Goal: Find contact information: Find contact information

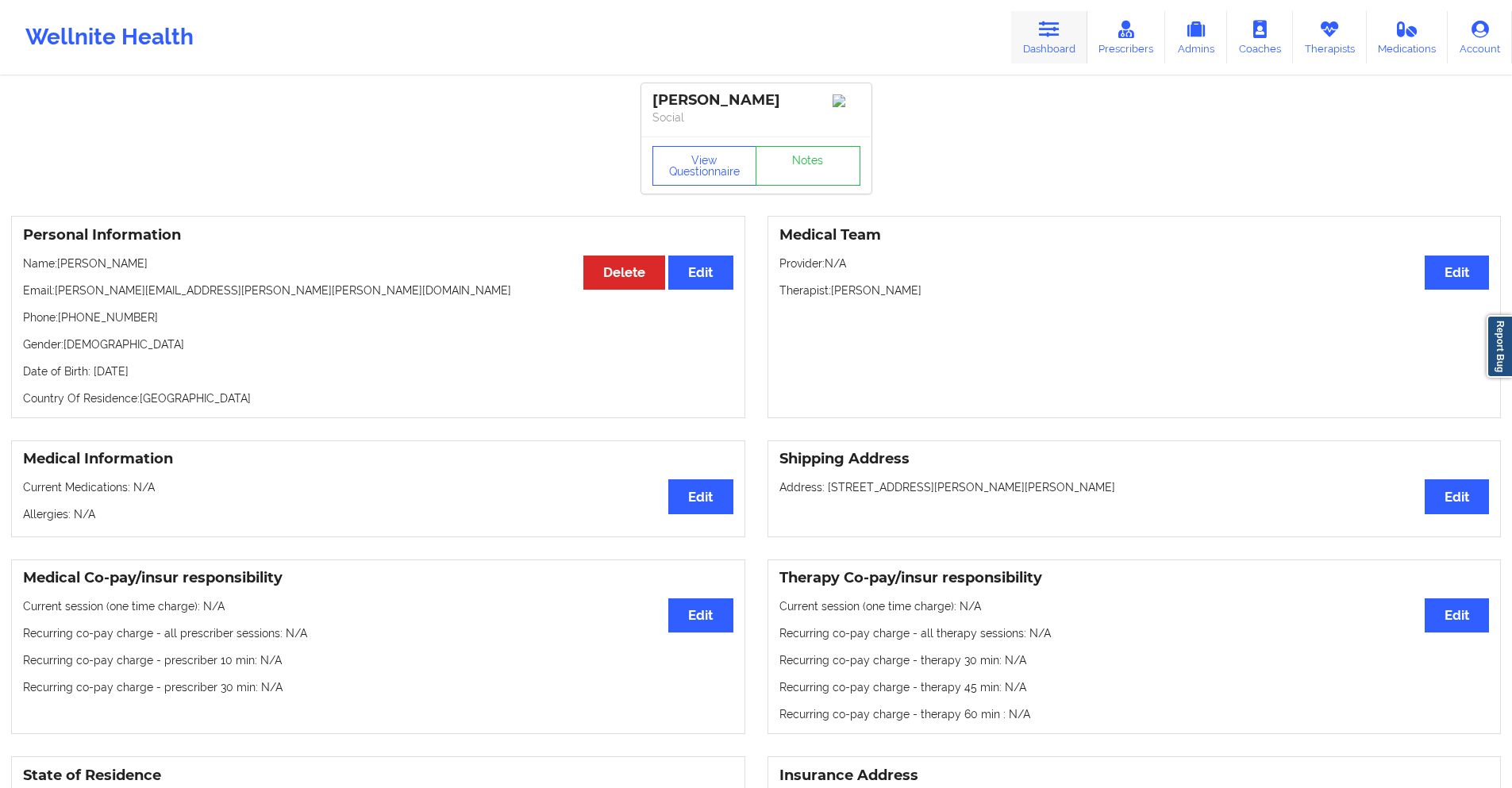
click at [1048, 26] on icon at bounding box center [1049, 29] width 21 height 17
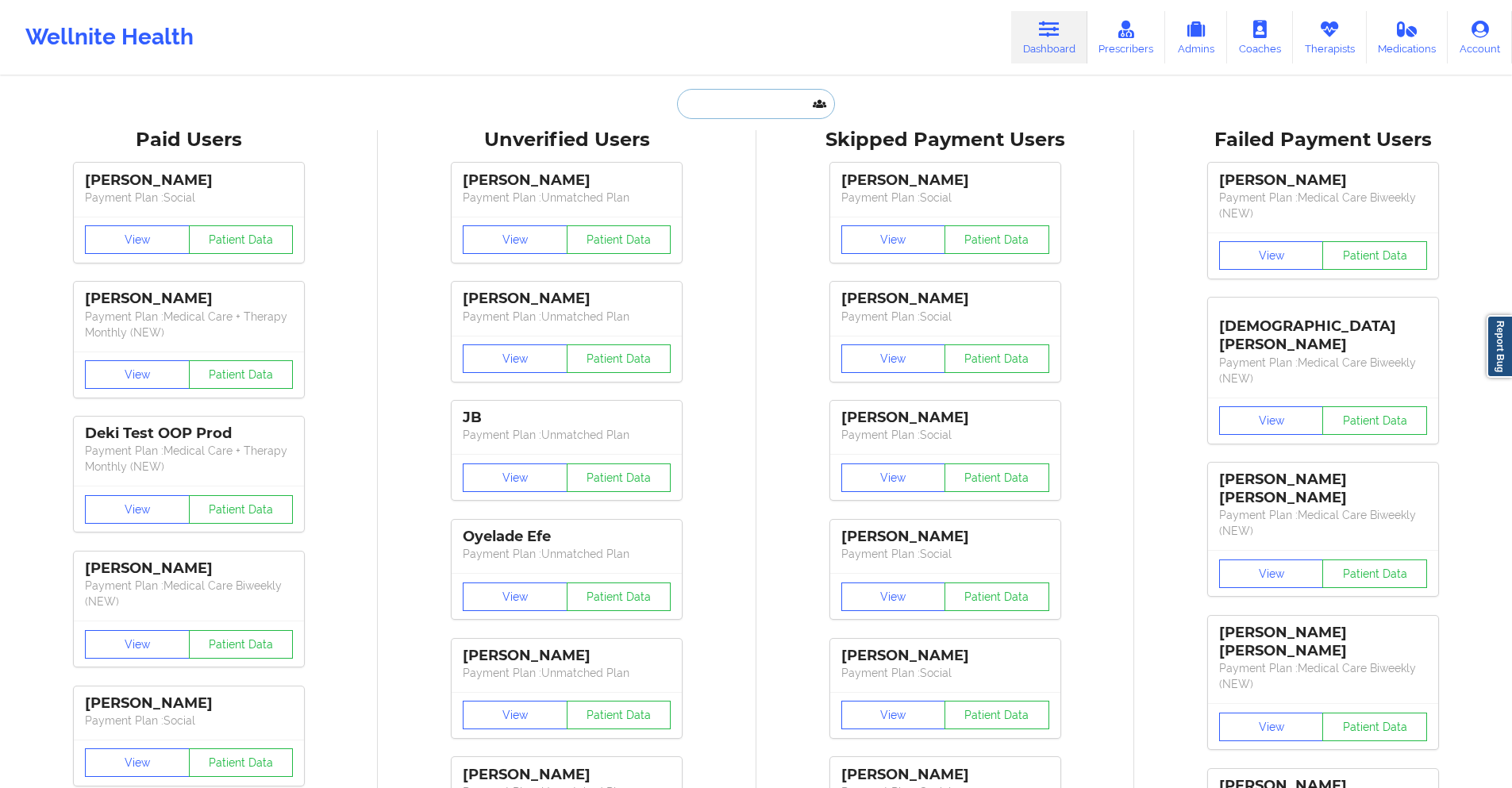
click at [785, 100] on input "text" at bounding box center [756, 104] width 157 height 30
paste input "[PERSON_NAME]"
type input "[PERSON_NAME]"
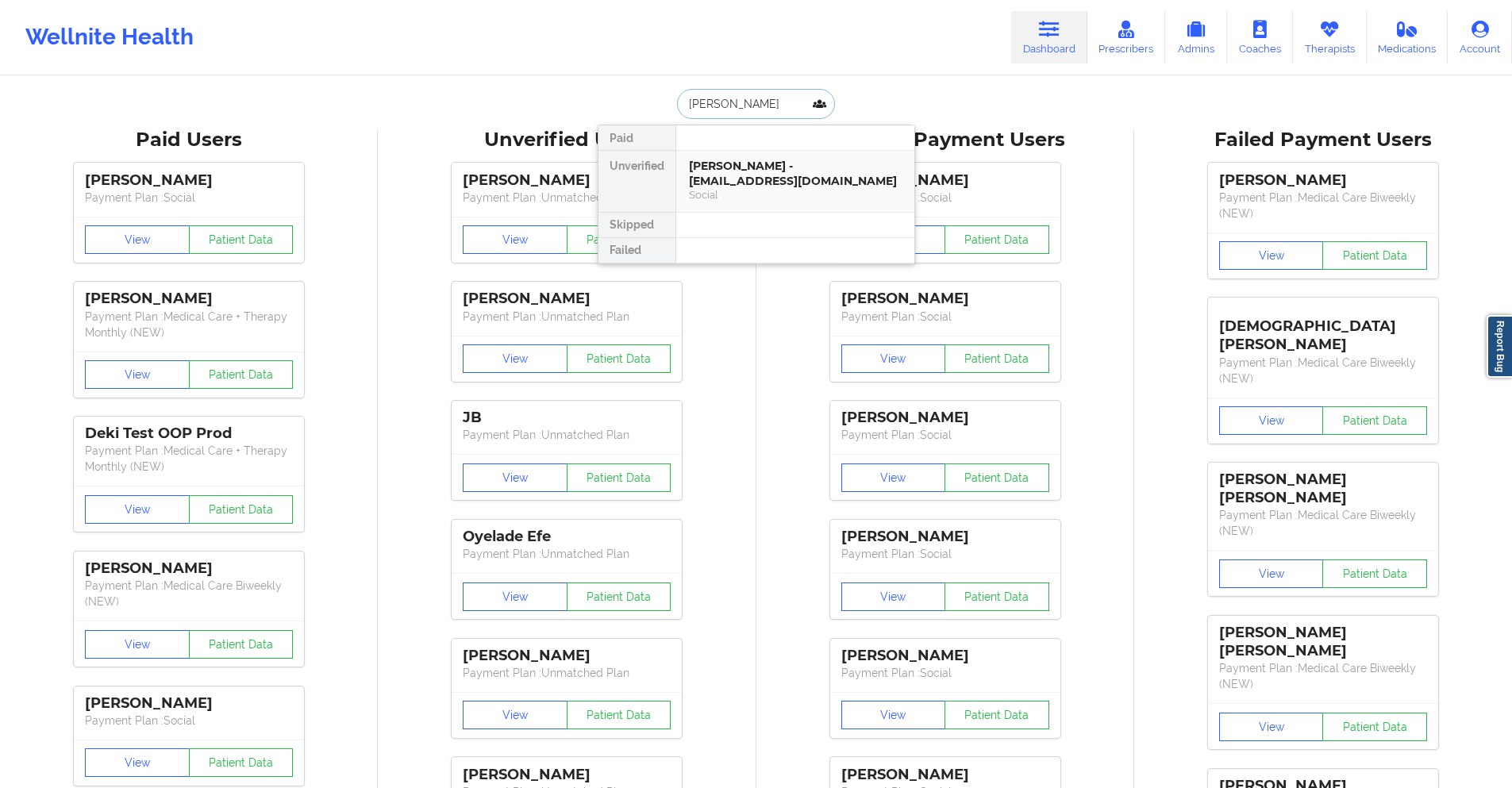
click at [744, 184] on div "[PERSON_NAME] - [EMAIL_ADDRESS][DOMAIN_NAME]" at bounding box center [795, 173] width 213 height 29
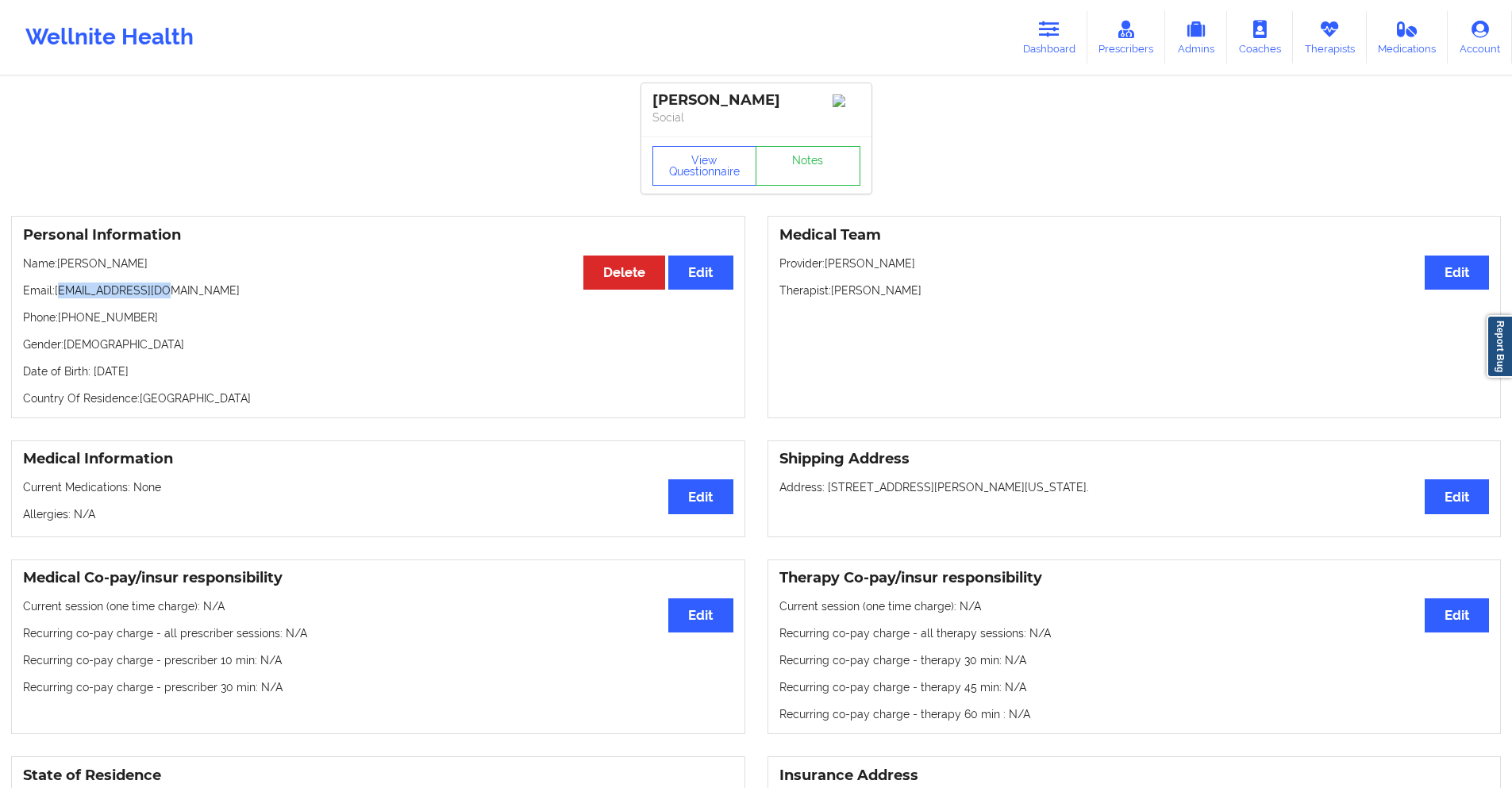
drag, startPoint x: 151, startPoint y: 293, endPoint x: 58, endPoint y: 290, distance: 93.0
click at [58, 290] on p "Email: [EMAIL_ADDRESS][DOMAIN_NAME]" at bounding box center [378, 290] width 711 height 16
copy p "[EMAIL_ADDRESS][DOMAIN_NAME]"
